Goal: Check status: Check status

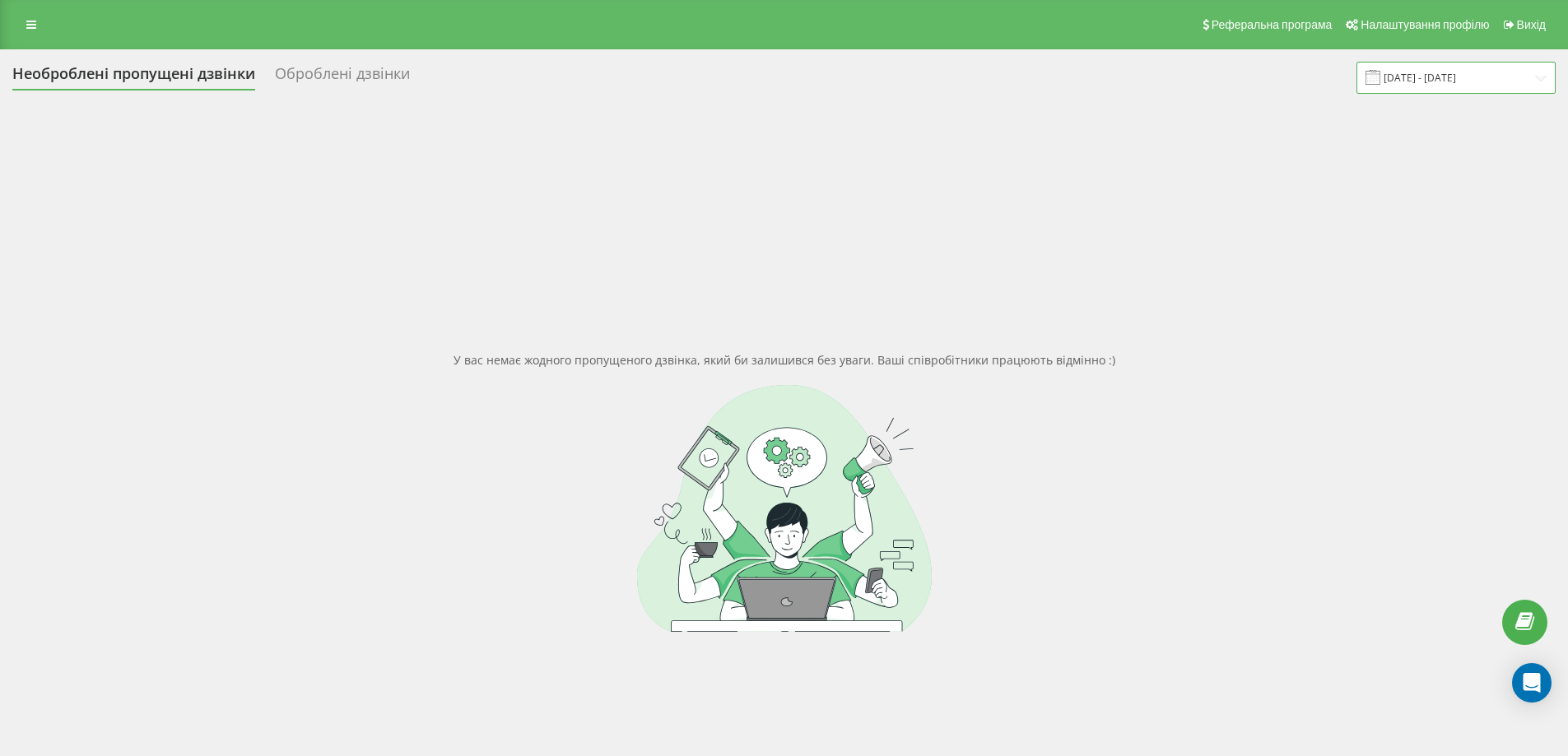
click at [1446, 91] on input "20.08.2025 - 20.09.2025" at bounding box center [1455, 77] width 199 height 32
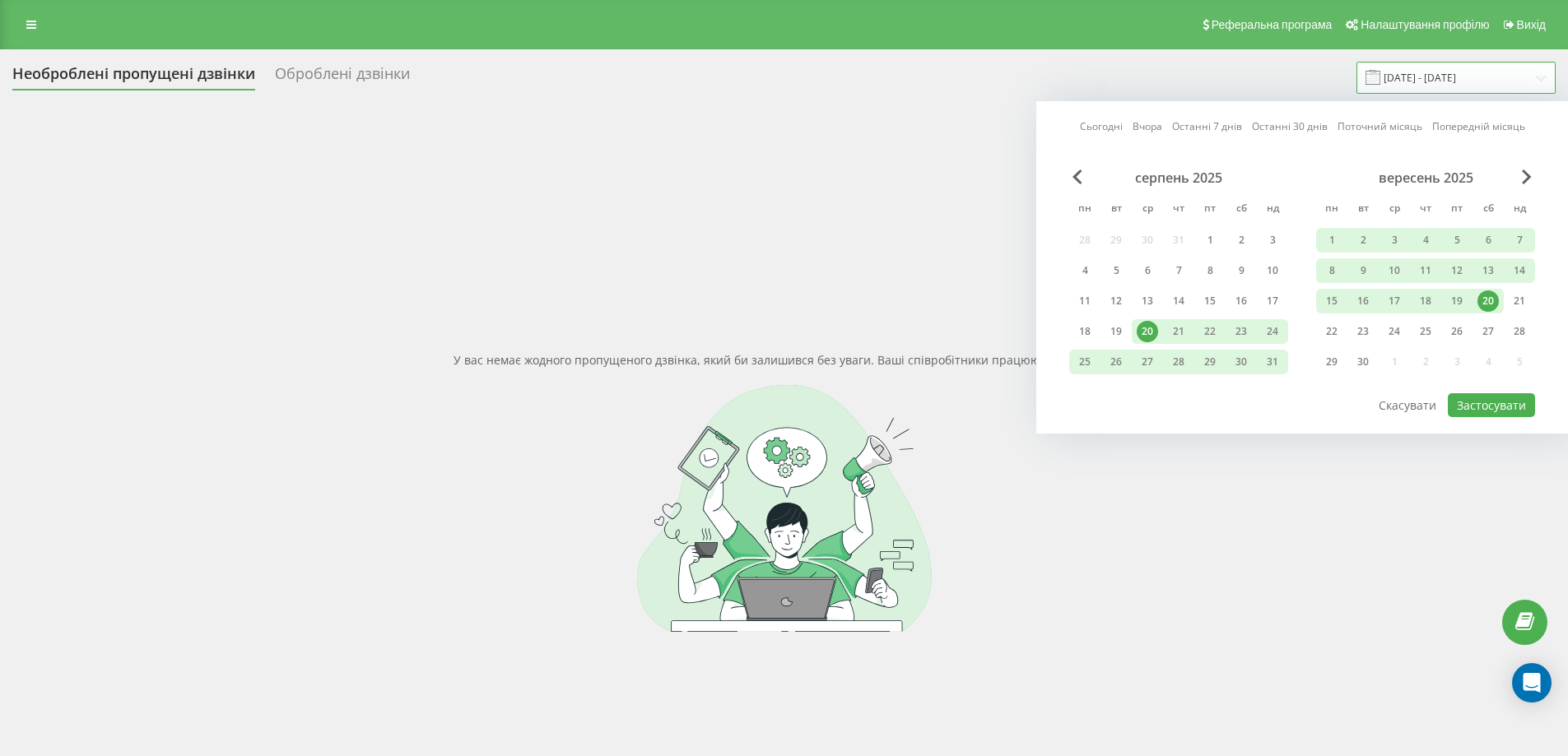
click at [1451, 78] on input "20.08.2025 - 20.09.2025" at bounding box center [1455, 77] width 199 height 32
click at [1461, 298] on div "19" at bounding box center [1456, 301] width 21 height 21
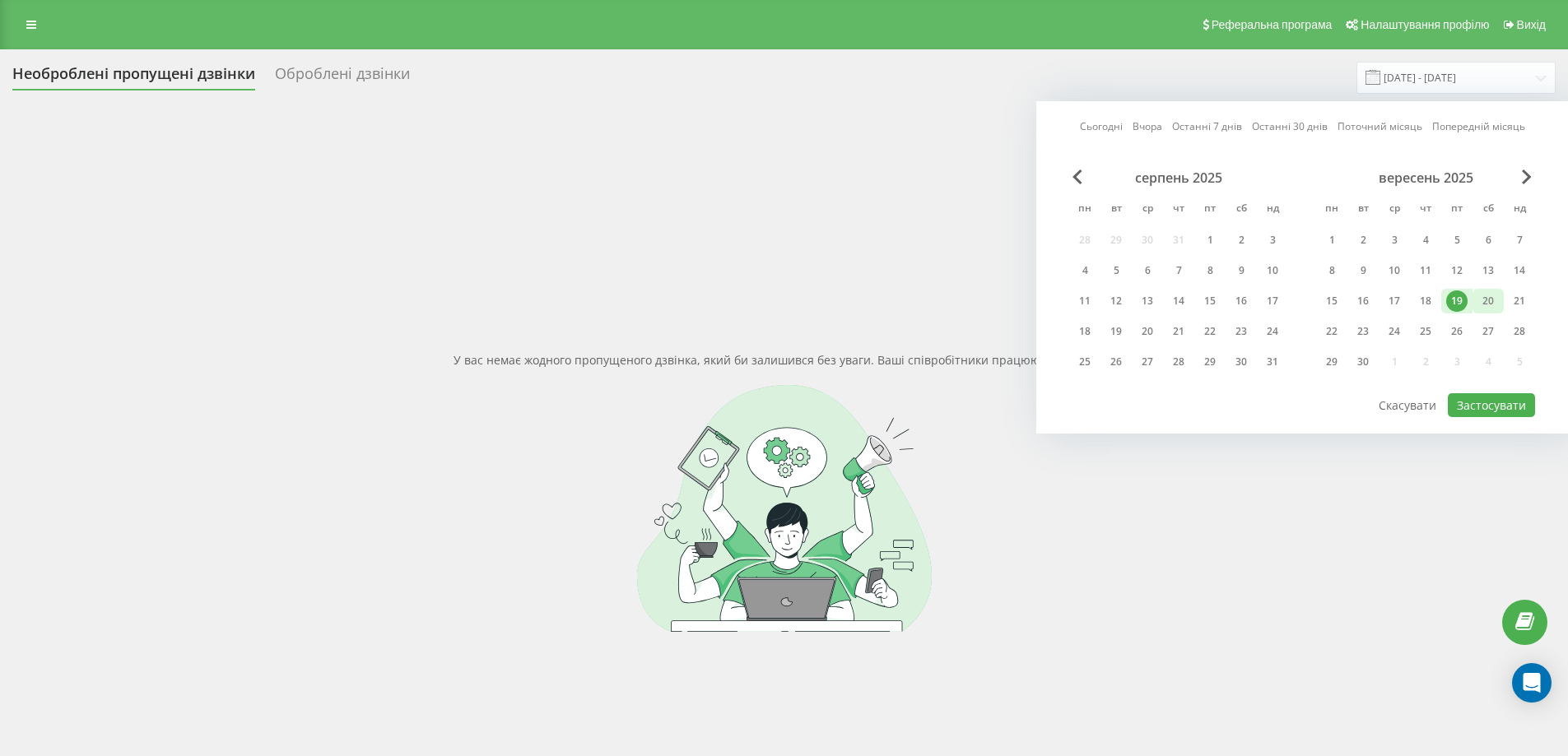
click at [1481, 298] on div "20" at bounding box center [1487, 301] width 21 height 21
click at [1496, 402] on button "Застосувати" at bounding box center [1491, 405] width 87 height 24
type input "[DATE] - [DATE]"
